Goal: Task Accomplishment & Management: Manage account settings

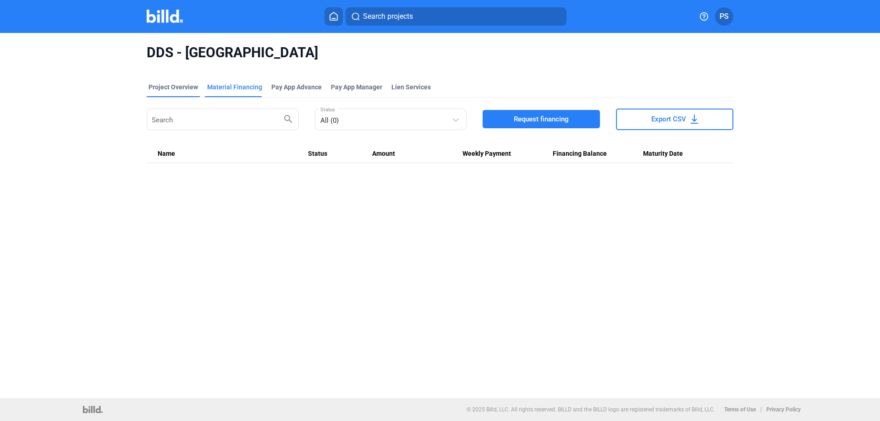
click at [185, 88] on div "Project Overview" at bounding box center [174, 87] width 50 height 9
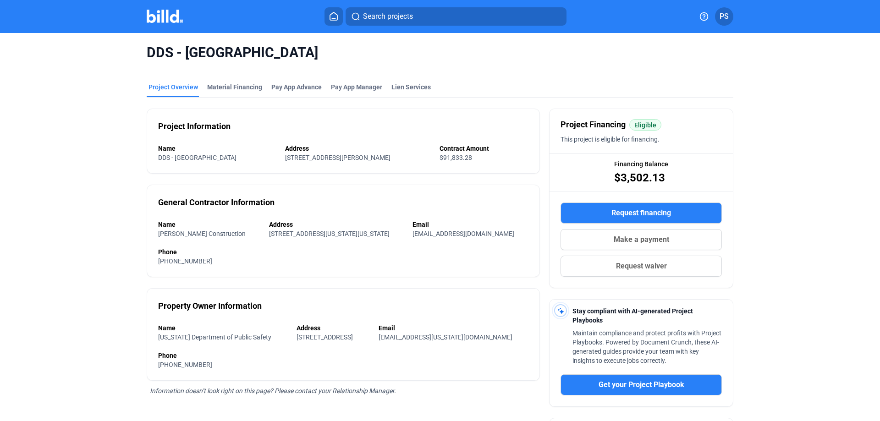
click at [331, 14] on icon at bounding box center [333, 16] width 9 height 9
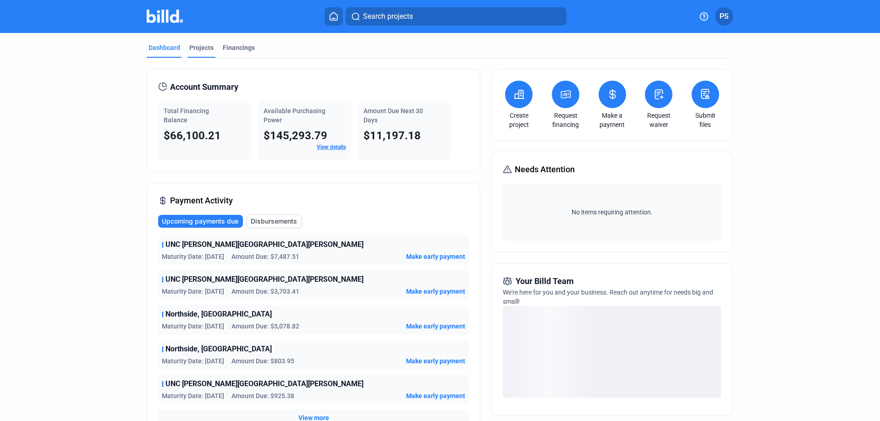
click at [203, 44] on div "Projects" at bounding box center [201, 47] width 24 height 9
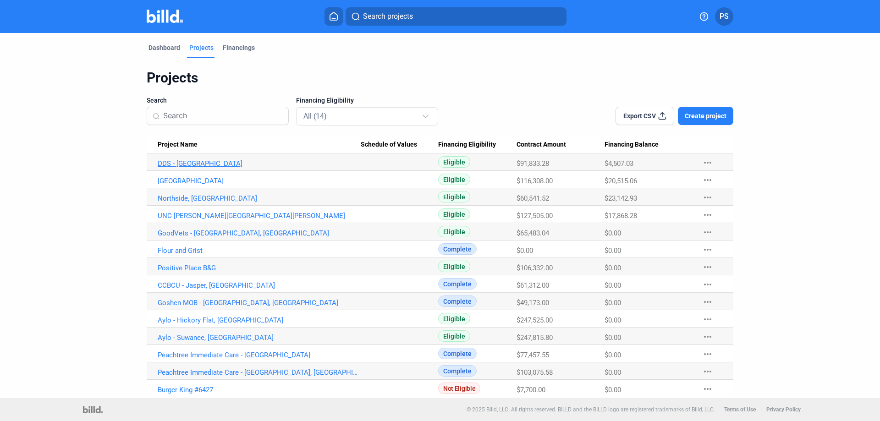
click at [181, 165] on link "DDS - [GEOGRAPHIC_DATA]" at bounding box center [259, 164] width 203 height 8
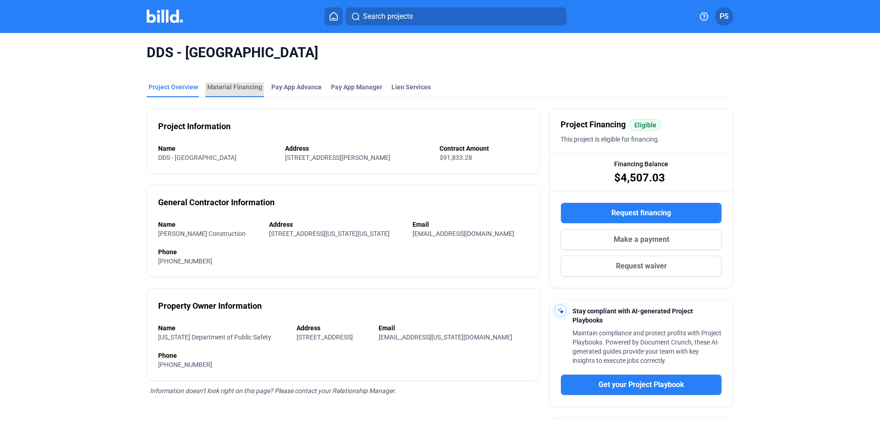
click at [232, 87] on div "Material Financing" at bounding box center [234, 87] width 55 height 9
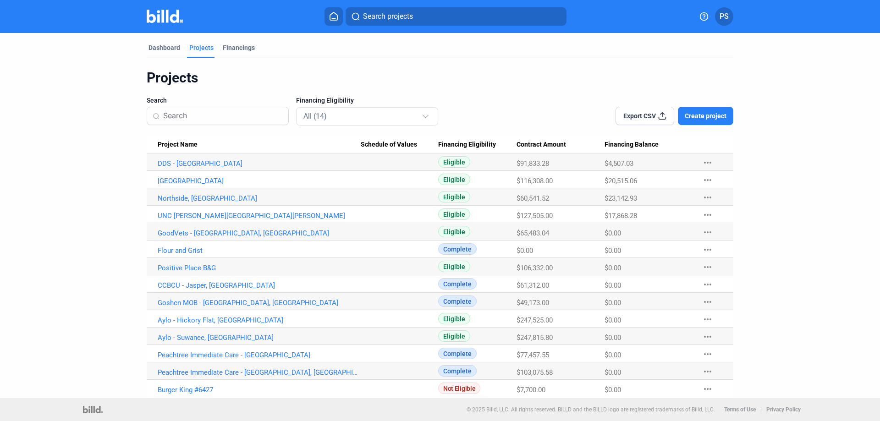
click at [190, 168] on link "[GEOGRAPHIC_DATA]" at bounding box center [259, 164] width 203 height 8
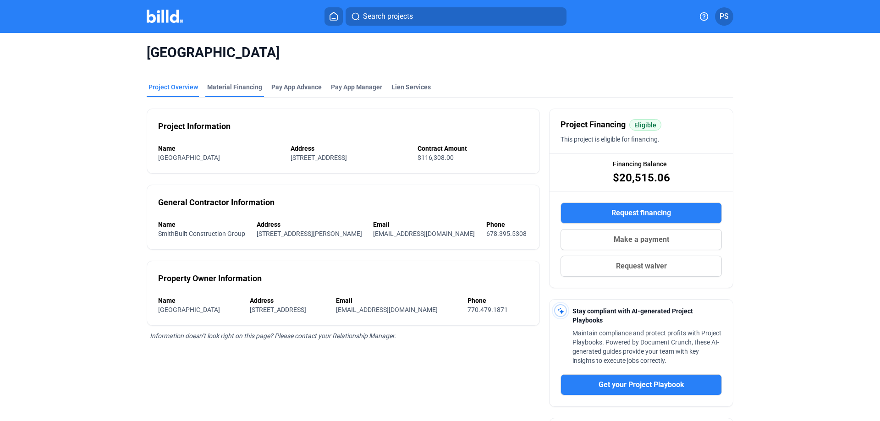
click at [227, 90] on div "Material Financing" at bounding box center [234, 87] width 55 height 9
